Goal: Task Accomplishment & Management: Use online tool/utility

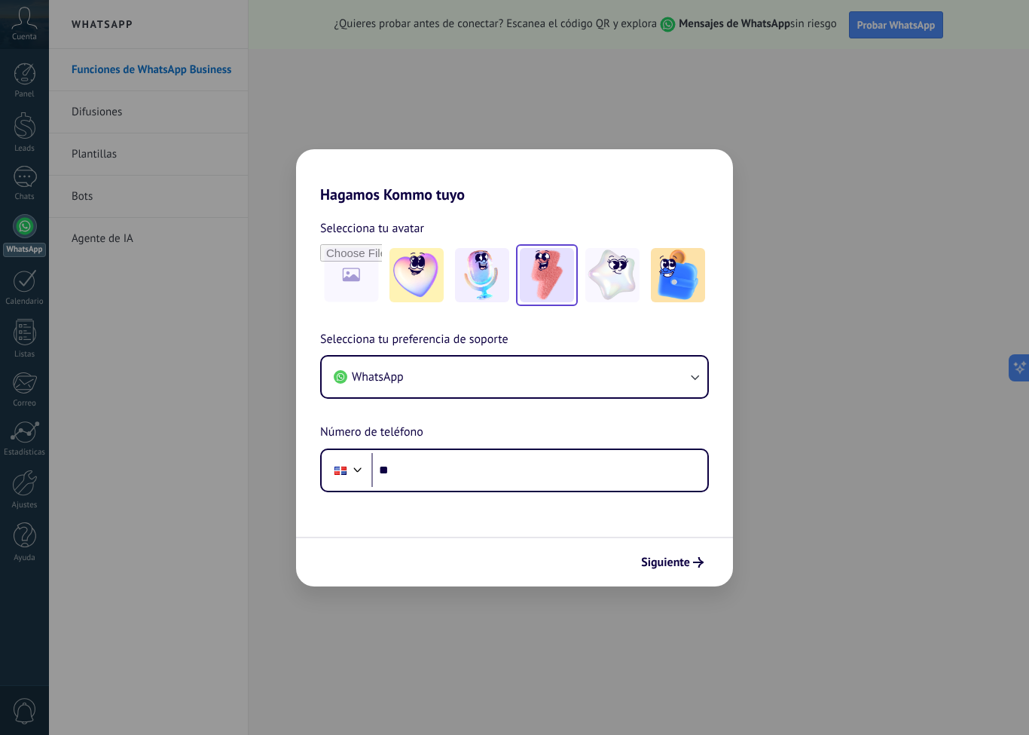
click at [557, 287] on img at bounding box center [547, 275] width 54 height 54
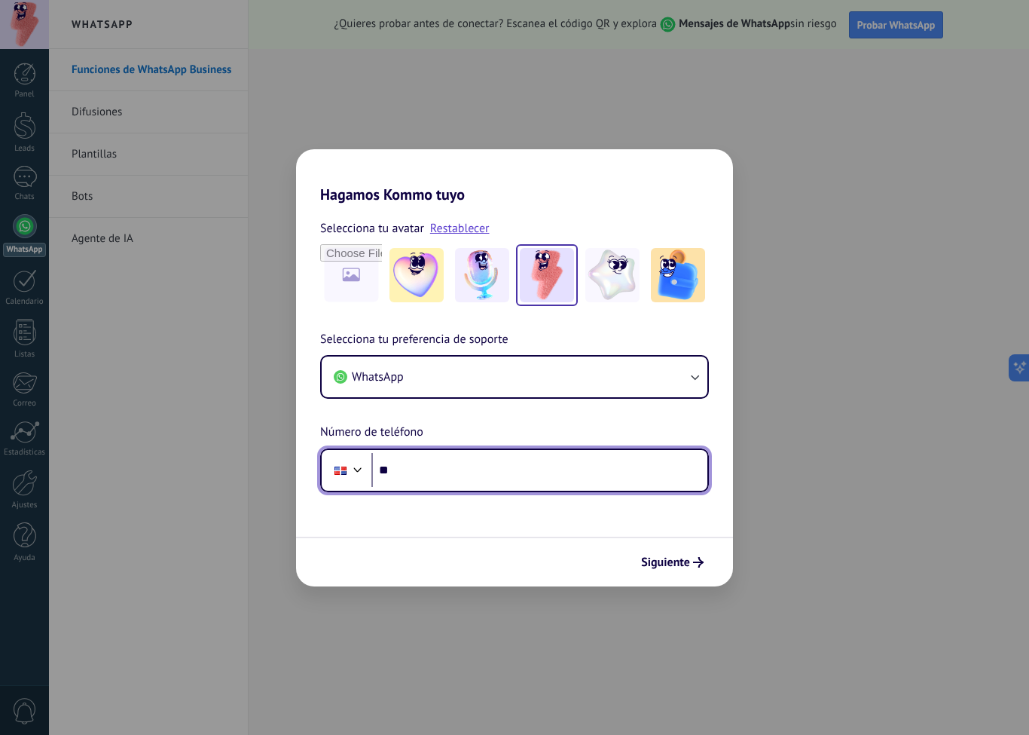
drag, startPoint x: 573, startPoint y: 461, endPoint x: 573, endPoint y: 472, distance: 10.6
click at [573, 462] on input "**" at bounding box center [540, 470] width 336 height 35
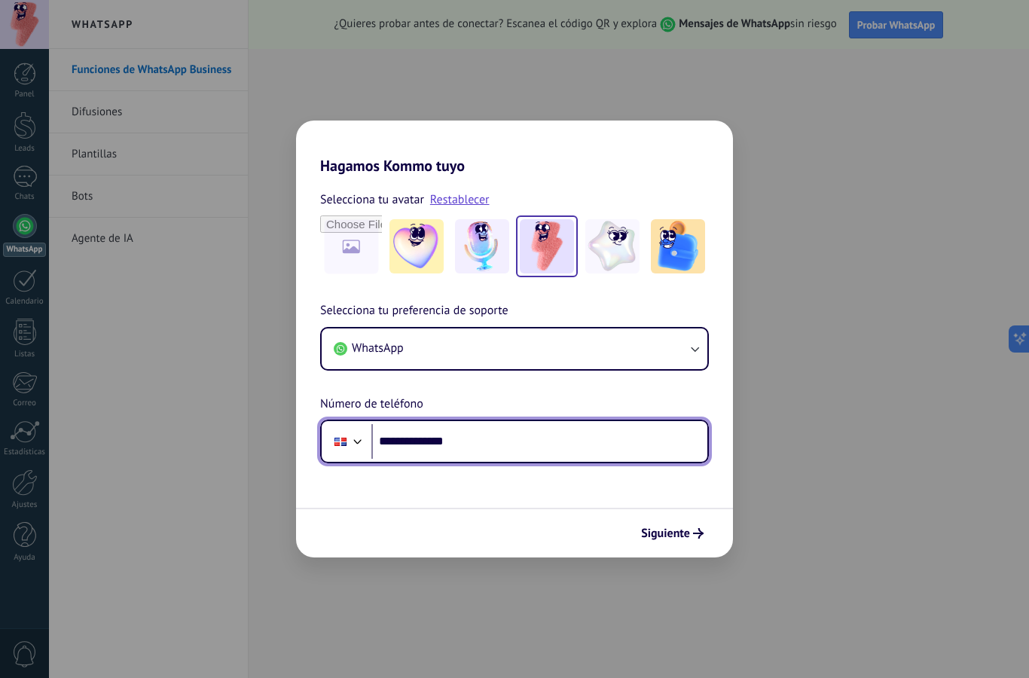
type input "**********"
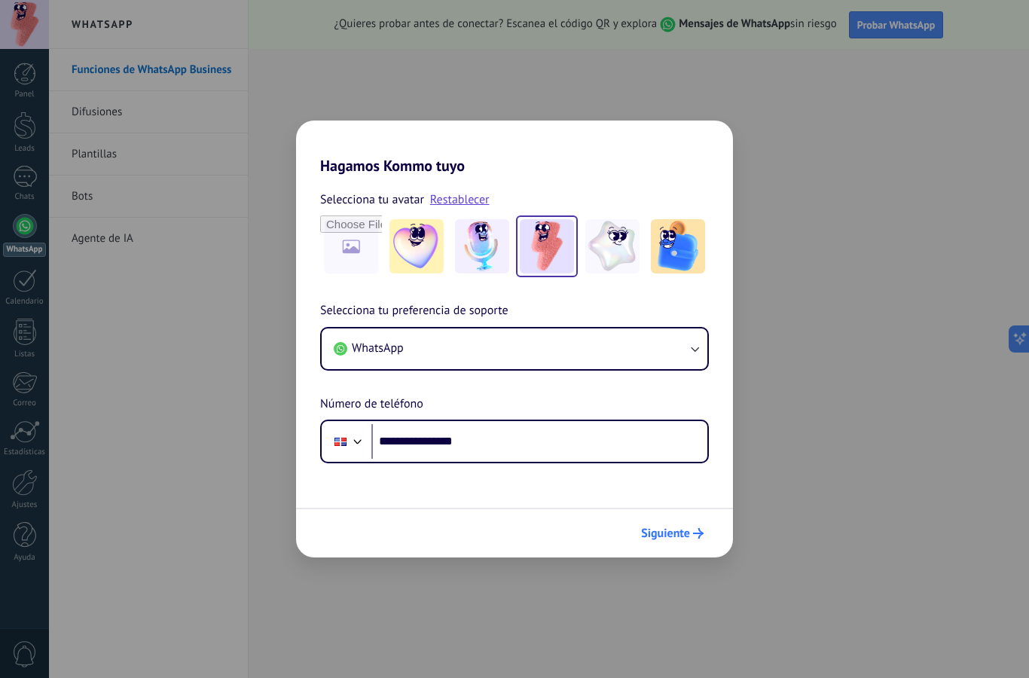
click at [668, 538] on span "Siguiente" at bounding box center [665, 533] width 49 height 11
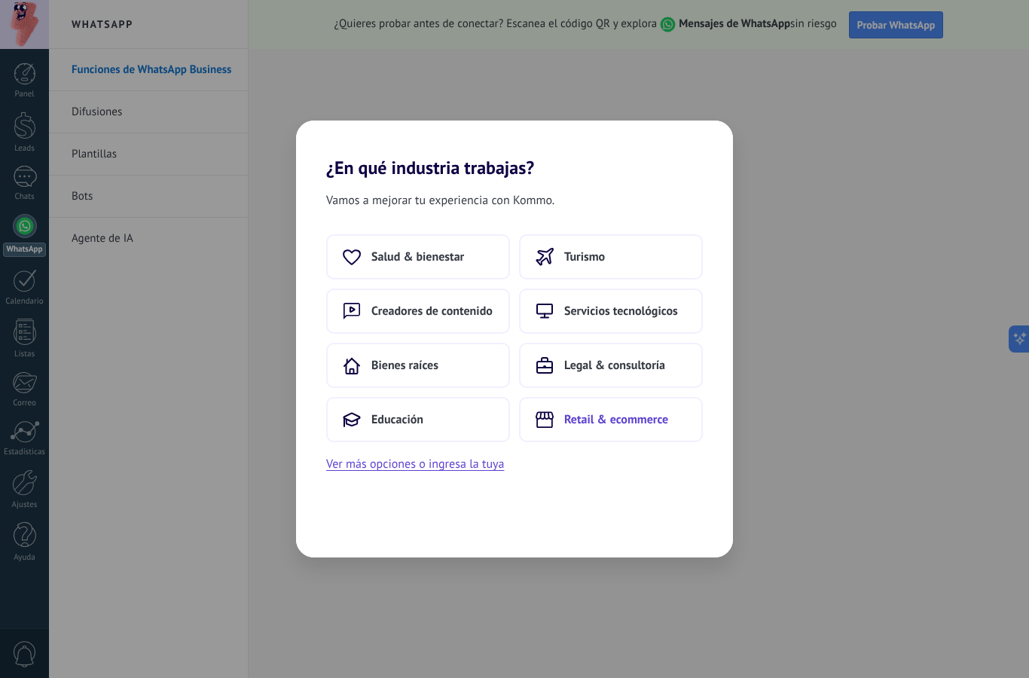
click at [586, 431] on button "Retail & ecommerce" at bounding box center [611, 419] width 184 height 45
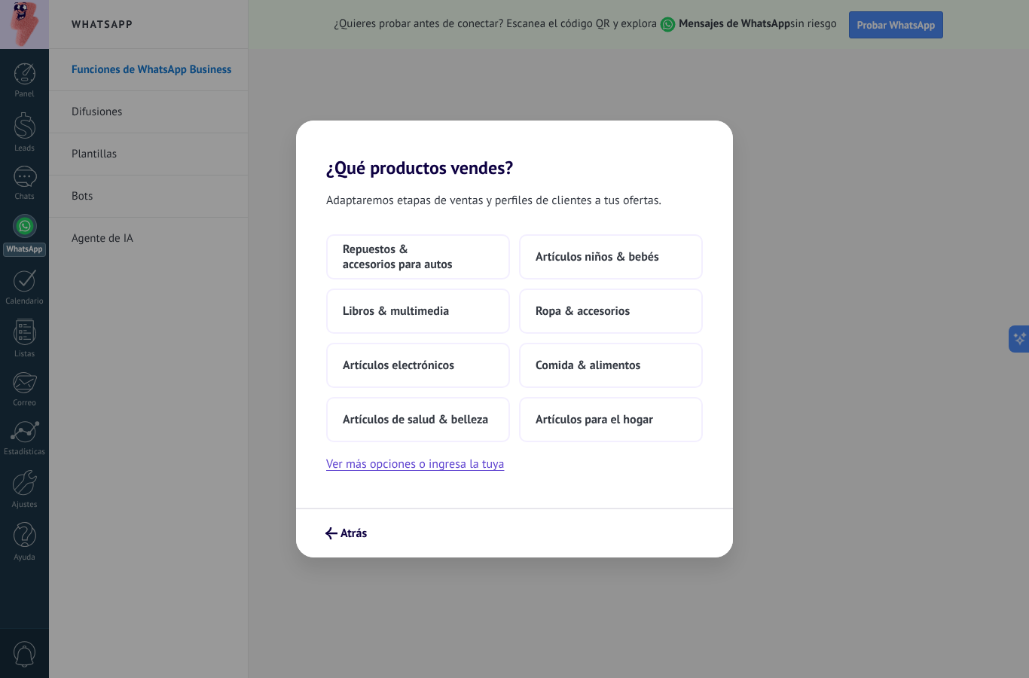
scroll to position [2, 0]
click at [554, 371] on span "Comida & alimentos" at bounding box center [588, 365] width 105 height 15
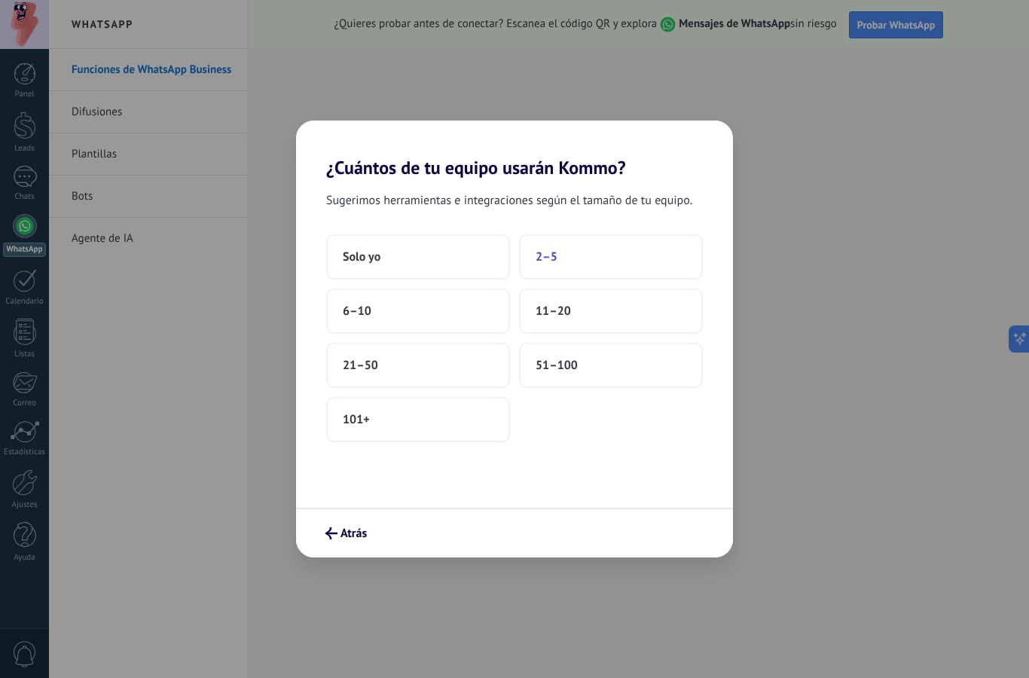
click at [545, 249] on span "2–5" at bounding box center [547, 256] width 22 height 15
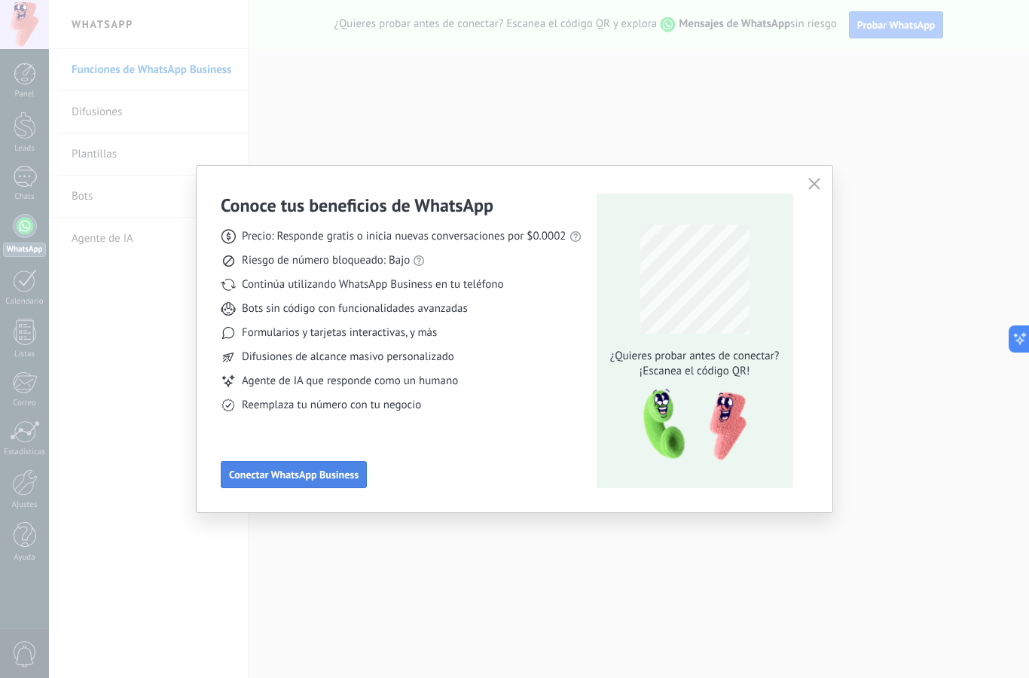
click at [324, 483] on button "Conectar WhatsApp Business" at bounding box center [294, 474] width 146 height 27
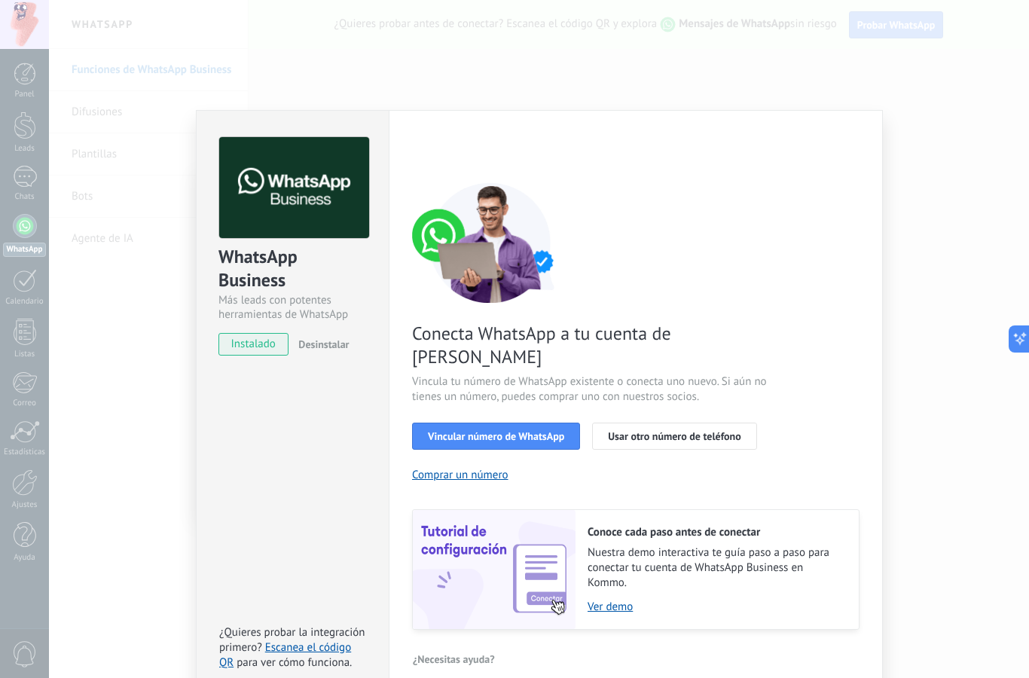
scroll to position [5, 0]
click at [546, 424] on button "Vincular número de WhatsApp" at bounding box center [496, 437] width 168 height 27
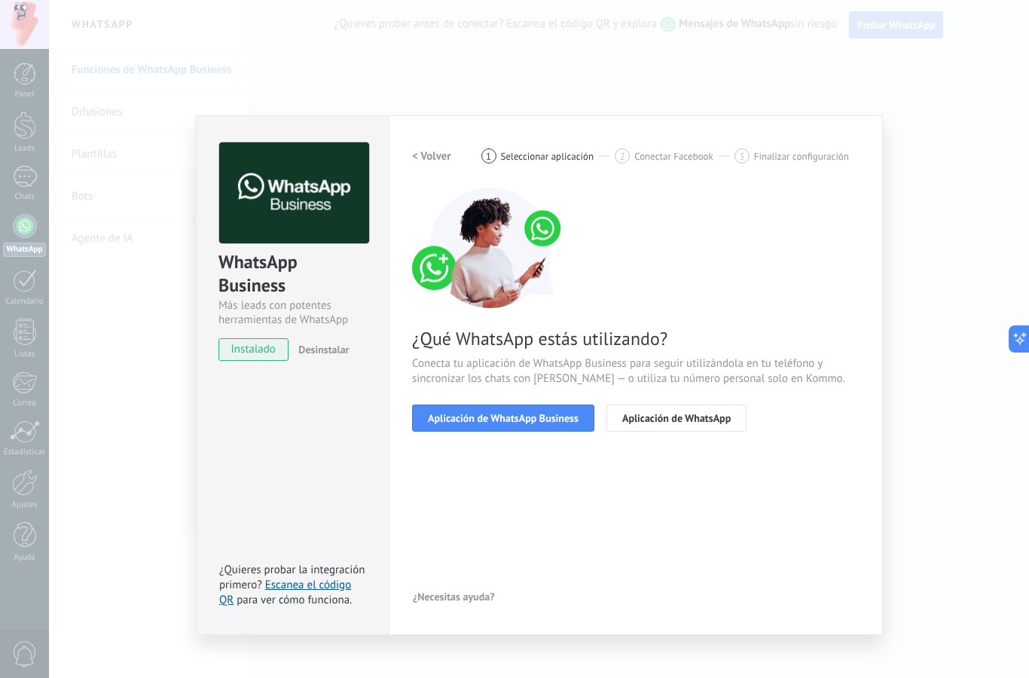
scroll to position [0, 0]
click at [670, 426] on button "Aplicación de WhatsApp" at bounding box center [677, 418] width 140 height 27
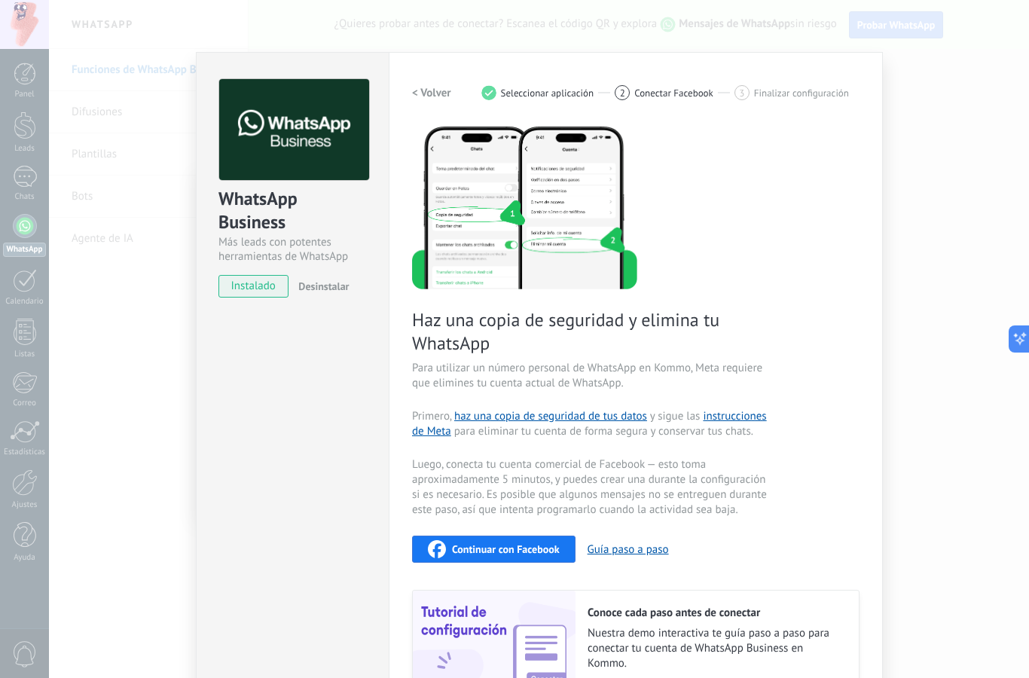
scroll to position [55, 0]
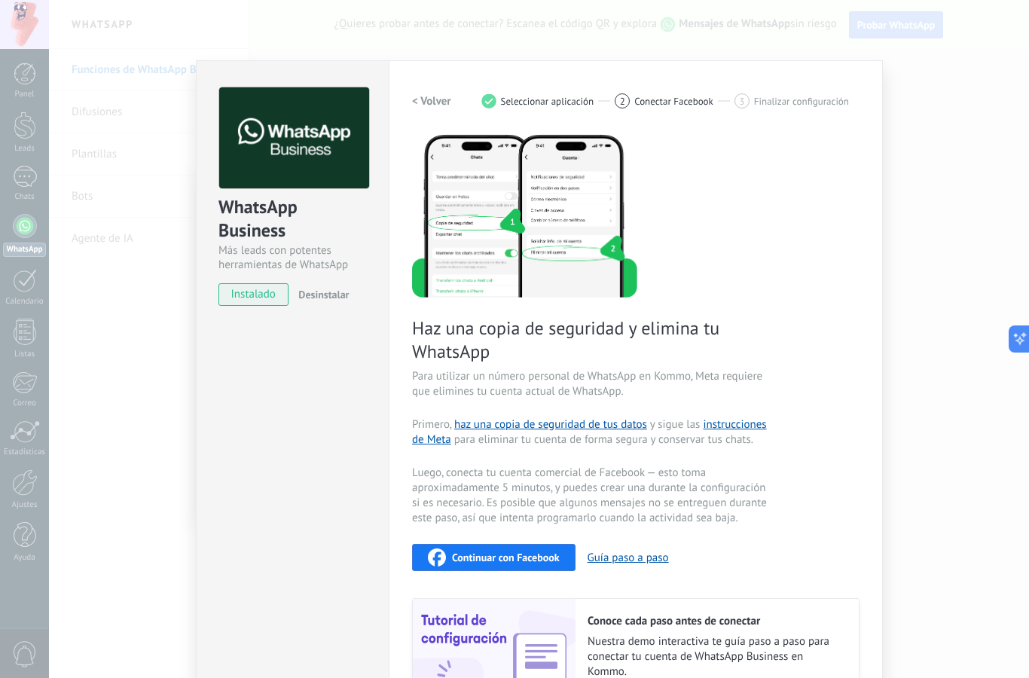
click at [926, 314] on div "WhatsApp Business Más leads con potentes herramientas de WhatsApp instalado Des…" at bounding box center [539, 339] width 980 height 678
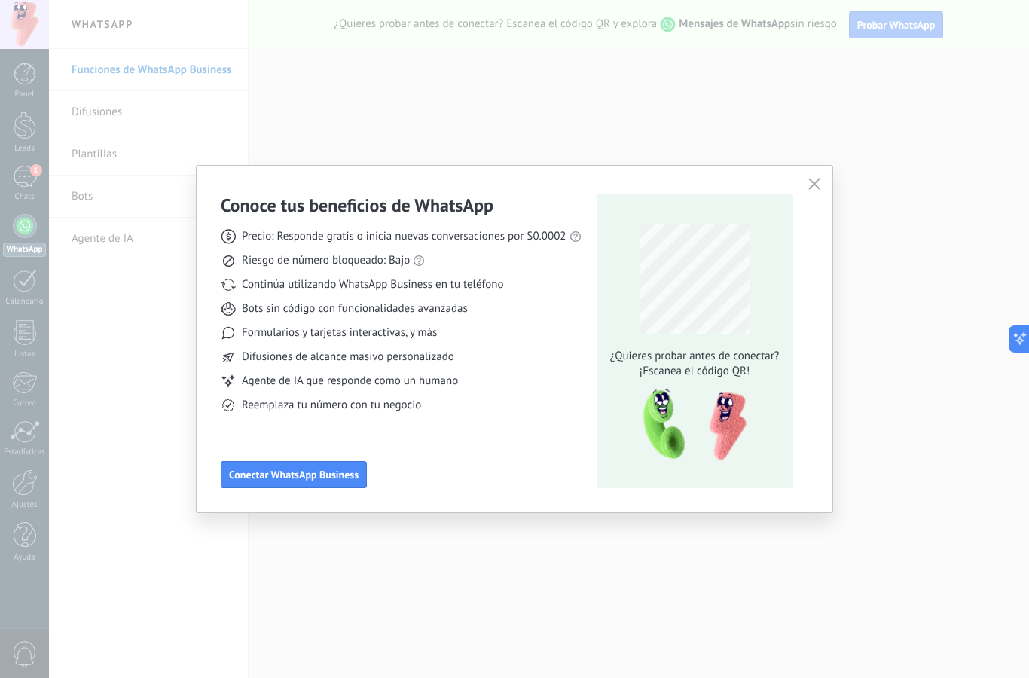
click at [813, 189] on icon "button" at bounding box center [815, 184] width 12 height 12
